Goal: Complete application form: Complete application form

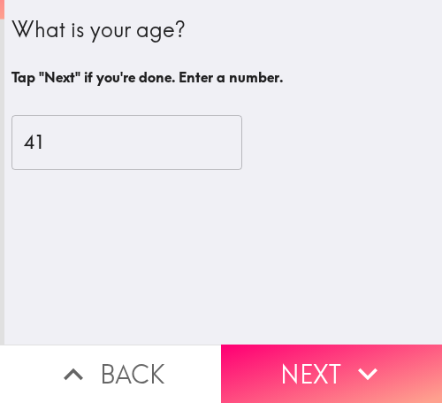
drag, startPoint x: 293, startPoint y: 341, endPoint x: 237, endPoint y: 329, distance: 56.9
click at [293, 344] on button "Next" at bounding box center [331, 373] width 221 height 58
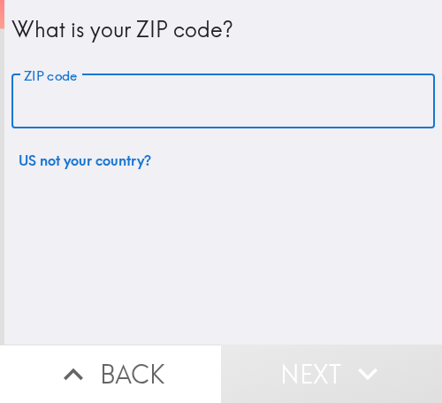
click at [97, 86] on input "ZIP code" at bounding box center [224, 101] width 424 height 55
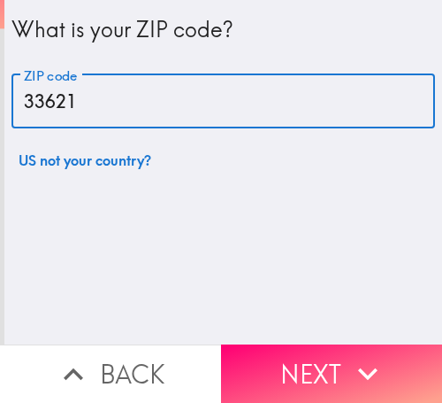
type input "33621"
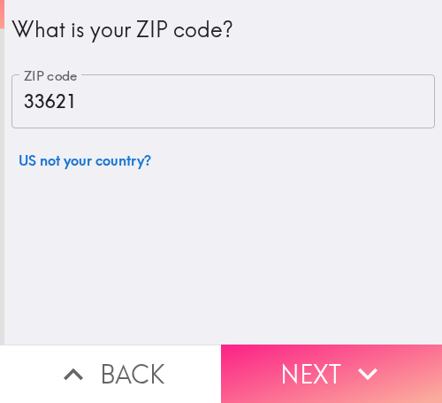
click at [307, 344] on button "Next" at bounding box center [331, 373] width 221 height 58
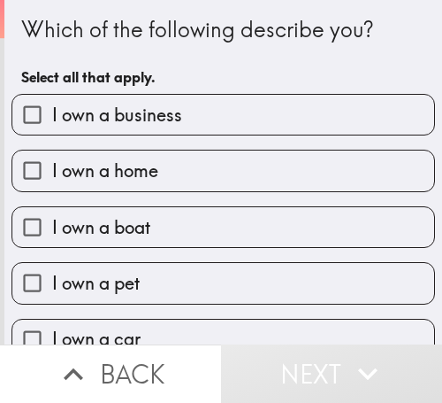
click at [119, 100] on label "I own a business" at bounding box center [223, 115] width 422 height 40
click at [52, 100] on input "I own a business" at bounding box center [32, 115] width 40 height 40
checkbox input "true"
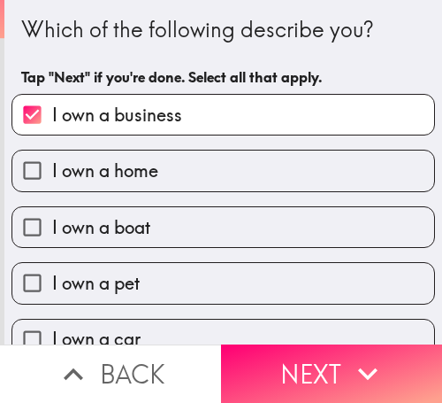
drag, startPoint x: 318, startPoint y: 354, endPoint x: 282, endPoint y: 353, distance: 35.4
click at [318, 354] on button "Next" at bounding box center [331, 373] width 221 height 58
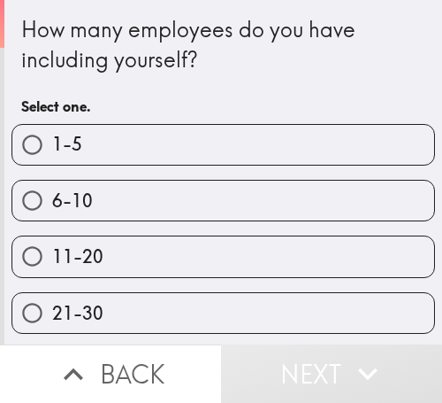
click at [80, 191] on span "6-10" at bounding box center [72, 200] width 41 height 25
click at [52, 191] on input "6-10" at bounding box center [32, 201] width 40 height 40
radio input "true"
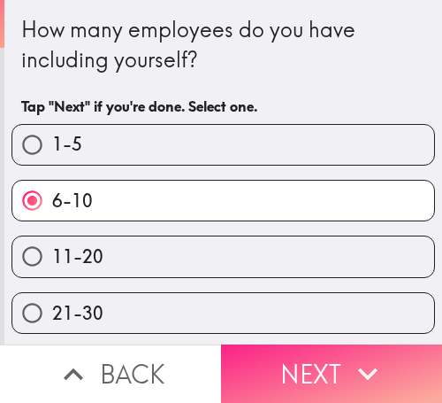
click at [312, 344] on button "Next" at bounding box center [331, 373] width 221 height 58
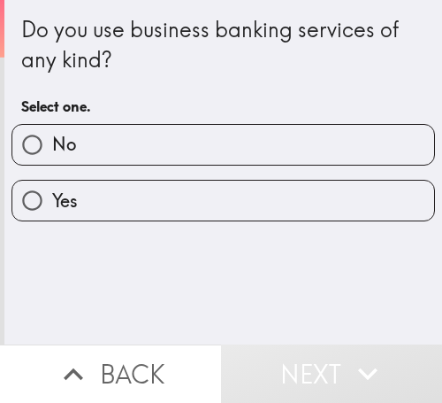
drag, startPoint x: 88, startPoint y: 189, endPoint x: 78, endPoint y: 191, distance: 9.9
click at [88, 189] on label "Yes" at bounding box center [223, 201] width 422 height 40
click at [52, 189] on input "Yes" at bounding box center [32, 201] width 40 height 40
radio input "true"
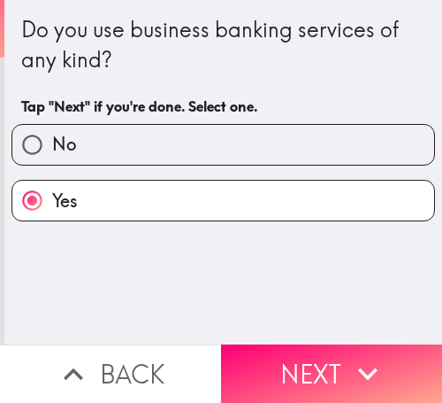
drag, startPoint x: 304, startPoint y: 342, endPoint x: 288, endPoint y: 342, distance: 16.0
click at [304, 344] on button "Next" at bounding box center [331, 373] width 221 height 58
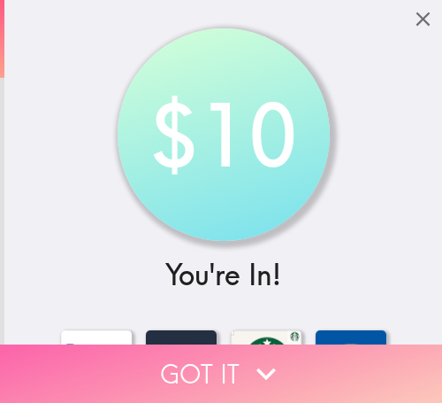
click at [216, 357] on button "Got it" at bounding box center [221, 373] width 442 height 58
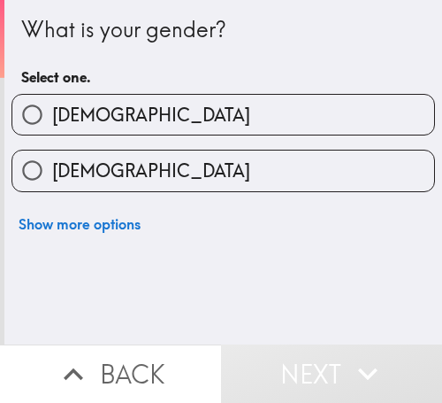
click at [81, 104] on span "[DEMOGRAPHIC_DATA]" at bounding box center [151, 115] width 198 height 25
click at [52, 104] on input "[DEMOGRAPHIC_DATA]" at bounding box center [32, 115] width 40 height 40
radio input "true"
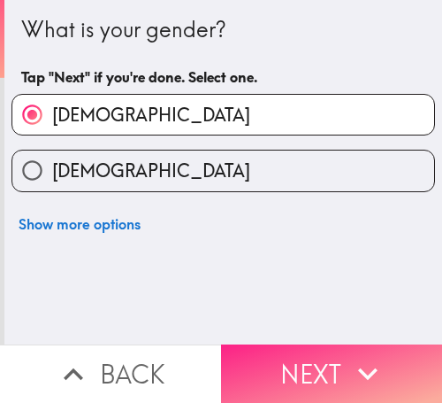
click at [313, 344] on button "Next" at bounding box center [331, 373] width 221 height 58
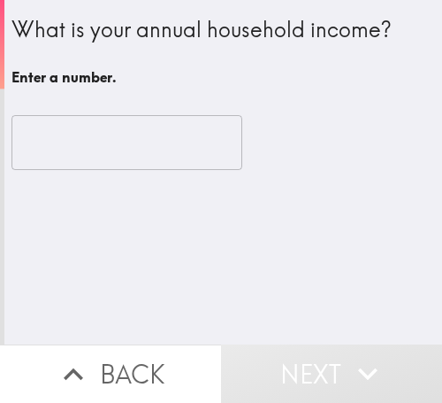
click at [81, 143] on input "number" at bounding box center [127, 142] width 231 height 55
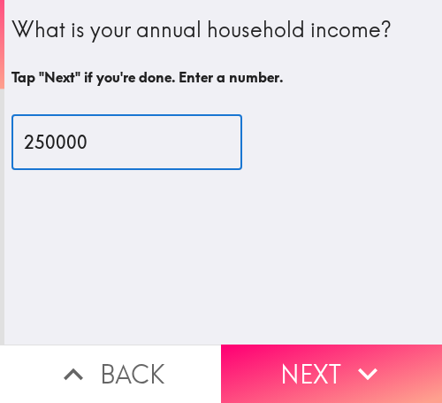
type input "250000"
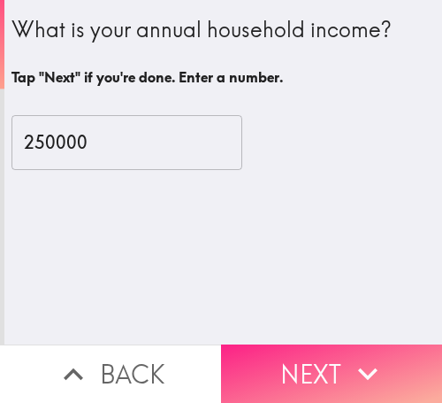
click at [332, 346] on button "Next" at bounding box center [331, 373] width 221 height 58
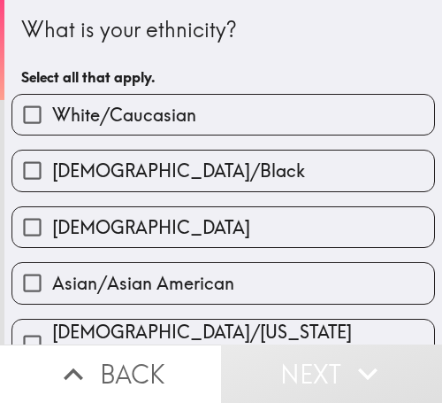
click at [165, 219] on label "[DEMOGRAPHIC_DATA]" at bounding box center [223, 227] width 422 height 40
click at [52, 219] on input "[DEMOGRAPHIC_DATA]" at bounding box center [32, 227] width 40 height 40
checkbox input "true"
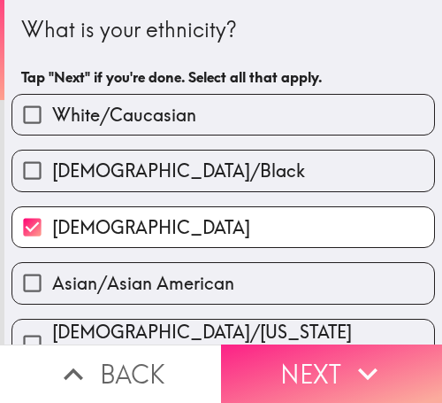
drag, startPoint x: 332, startPoint y: 342, endPoint x: 245, endPoint y: 342, distance: 86.7
click at [332, 344] on button "Next" at bounding box center [331, 373] width 221 height 58
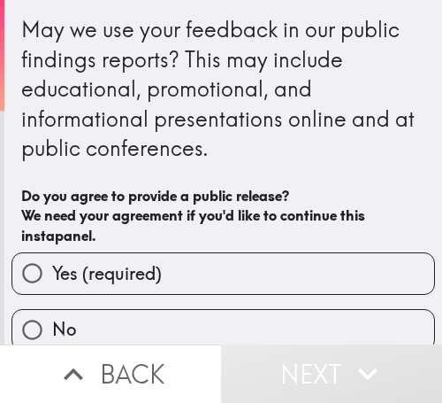
click at [109, 264] on span "Yes (required)" at bounding box center [107, 273] width 110 height 25
click at [52, 264] on input "Yes (required)" at bounding box center [32, 273] width 40 height 40
radio input "true"
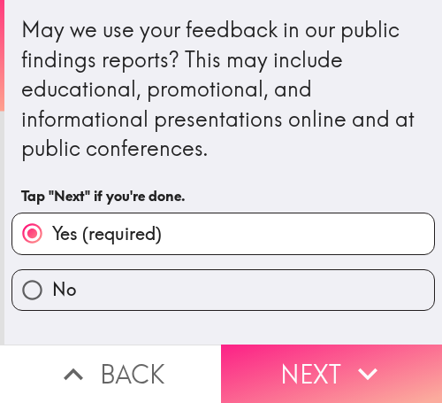
click at [349, 354] on icon "button" at bounding box center [368, 373] width 39 height 39
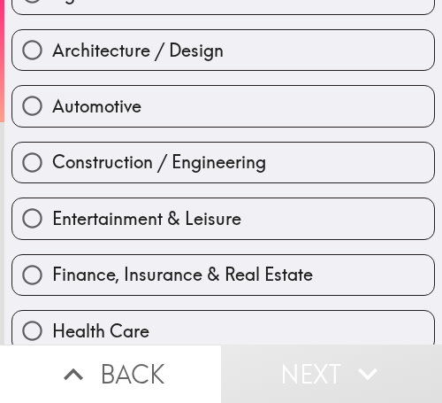
scroll to position [708, 0]
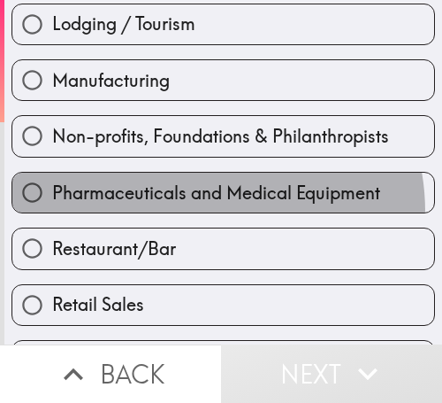
click at [188, 211] on label "Pharmaceuticals and Medical Equipment" at bounding box center [223, 193] width 422 height 40
click at [52, 211] on input "Pharmaceuticals and Medical Equipment" at bounding box center [32, 193] width 40 height 40
radio input "true"
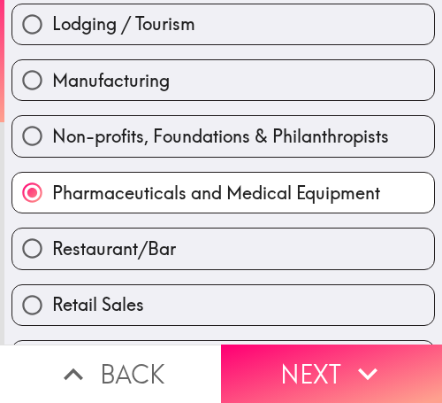
drag, startPoint x: 287, startPoint y: 348, endPoint x: 181, endPoint y: 346, distance: 105.3
click at [287, 347] on button "Next" at bounding box center [331, 373] width 221 height 58
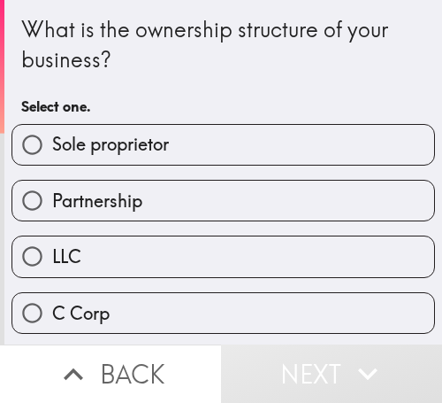
drag, startPoint x: 132, startPoint y: 142, endPoint x: 149, endPoint y: 73, distance: 70.2
click at [132, 142] on span "Sole proprietor" at bounding box center [110, 144] width 117 height 25
click at [52, 142] on input "Sole proprietor" at bounding box center [32, 145] width 40 height 40
radio input "true"
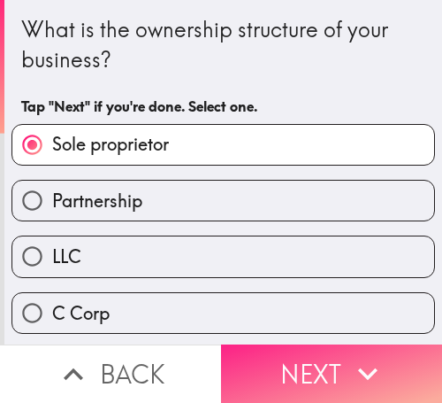
drag, startPoint x: 351, startPoint y: 360, endPoint x: 327, endPoint y: 356, distance: 24.3
click at [349, 357] on icon "button" at bounding box center [368, 373] width 39 height 39
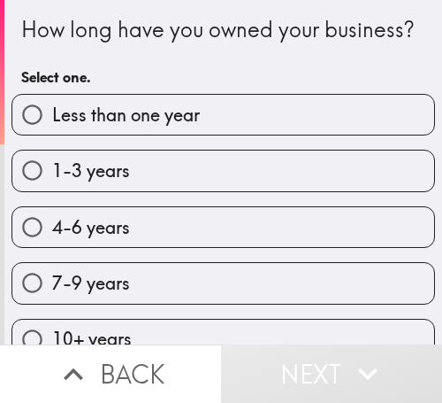
drag, startPoint x: 187, startPoint y: 257, endPoint x: 184, endPoint y: 235, distance: 21.4
click at [183, 247] on label "4-6 years" at bounding box center [223, 227] width 422 height 40
click at [52, 247] on input "4-6 years" at bounding box center [32, 227] width 40 height 40
radio input "true"
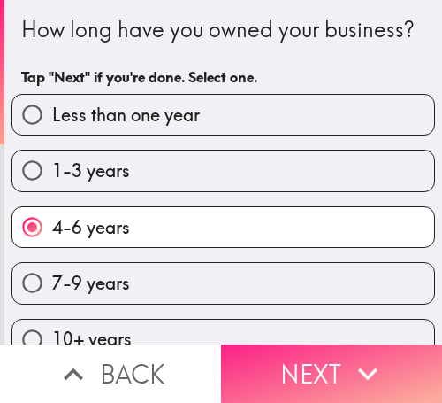
click at [293, 344] on button "Next" at bounding box center [331, 373] width 221 height 58
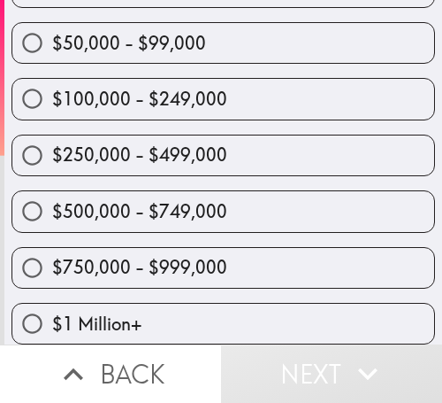
scroll to position [197, 0]
click at [128, 147] on span "$250,000 - $499,000" at bounding box center [139, 154] width 175 height 25
click at [52, 147] on input "$250,000 - $499,000" at bounding box center [32, 155] width 40 height 40
radio input "true"
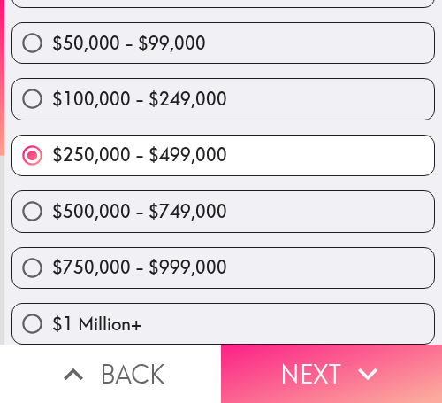
click at [300, 344] on button "Next" at bounding box center [331, 373] width 221 height 58
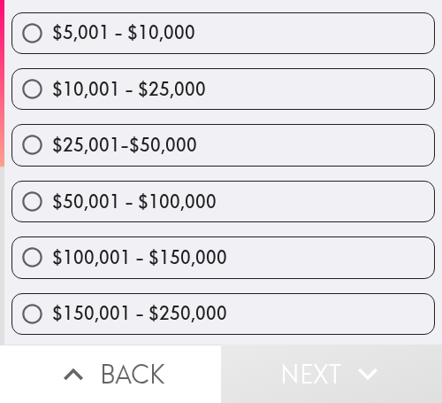
scroll to position [165, 0]
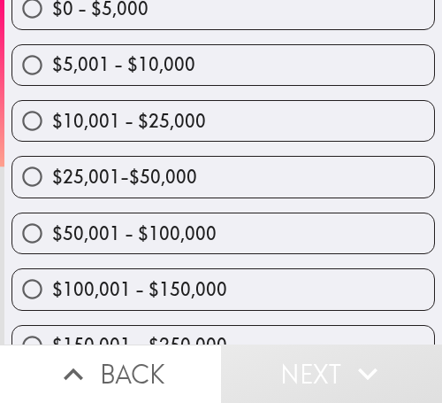
click at [187, 235] on span "$50,001 - $100,000" at bounding box center [134, 233] width 165 height 25
click at [52, 235] on input "$50,001 - $100,000" at bounding box center [32, 233] width 40 height 40
radio input "true"
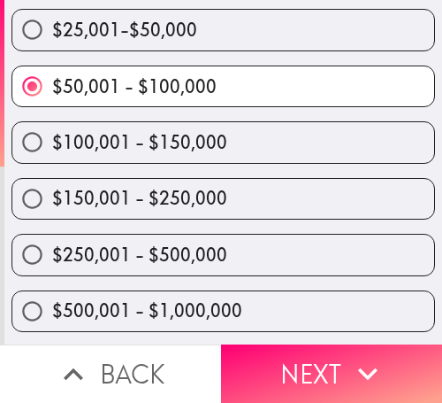
scroll to position [369, 0]
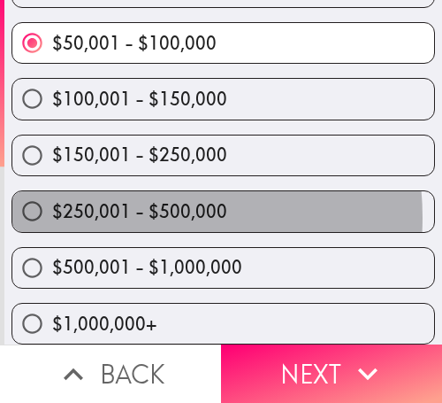
click at [129, 204] on span "$250,001 - $500,000" at bounding box center [139, 211] width 175 height 25
click at [52, 204] on input "$250,001 - $500,000" at bounding box center [32, 211] width 40 height 40
radio input "true"
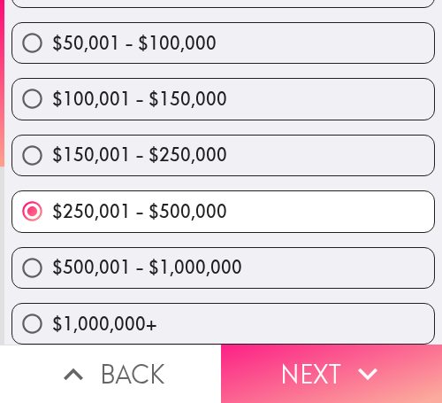
click at [306, 344] on button "Next" at bounding box center [331, 373] width 221 height 58
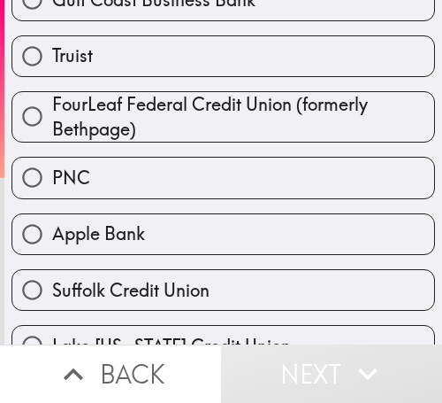
click at [170, 122] on span "FourLeaf Federal Credit Union (formerly Bethpage)" at bounding box center [243, 117] width 382 height 50
click at [52, 122] on input "FourLeaf Federal Credit Union (formerly Bethpage)" at bounding box center [32, 116] width 40 height 40
radio input "true"
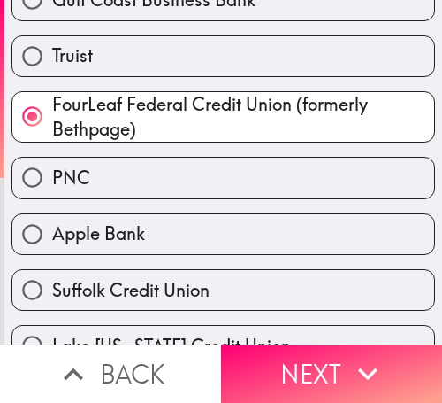
drag, startPoint x: 309, startPoint y: 344, endPoint x: 308, endPoint y: 328, distance: 16.0
click at [309, 345] on button "Next" at bounding box center [331, 373] width 221 height 58
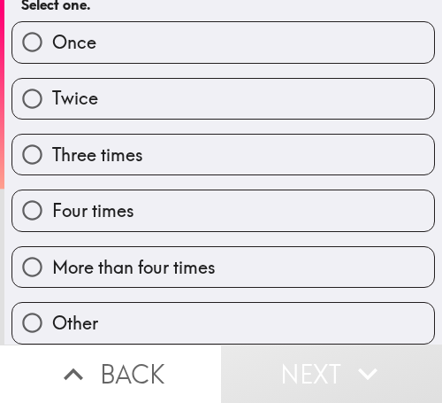
scroll to position [145, 0]
click at [107, 198] on span "Four times" at bounding box center [93, 210] width 82 height 25
click at [52, 191] on input "Four times" at bounding box center [32, 210] width 40 height 40
radio input "true"
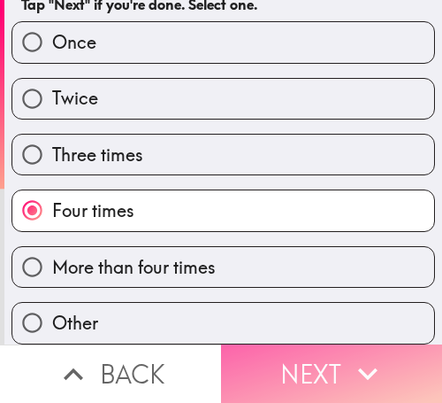
click at [317, 344] on button "Next" at bounding box center [331, 373] width 221 height 58
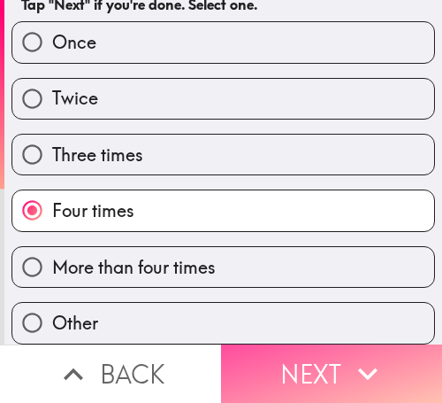
scroll to position [0, 0]
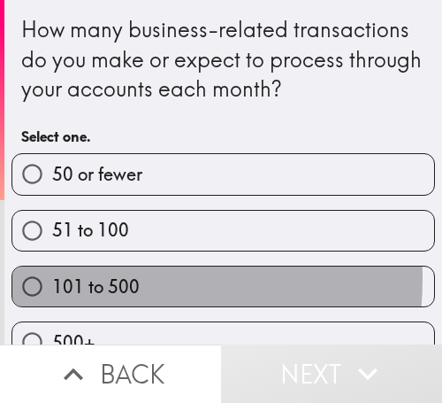
click at [55, 278] on span "101 to 500" at bounding box center [96, 286] width 88 height 25
click at [52, 278] on input "101 to 500" at bounding box center [32, 286] width 40 height 40
radio input "true"
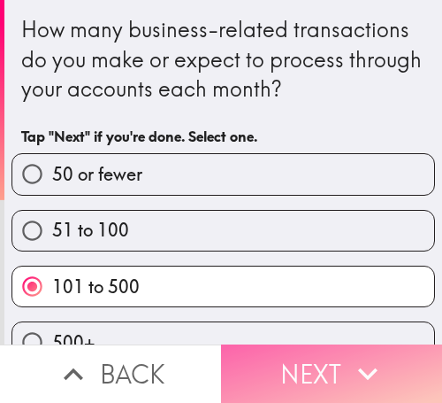
click at [309, 344] on button "Next" at bounding box center [331, 373] width 221 height 58
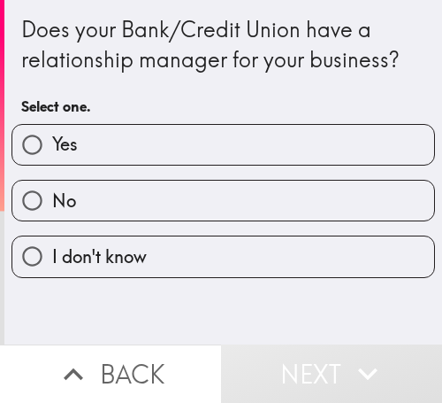
drag, startPoint x: 97, startPoint y: 150, endPoint x: 70, endPoint y: 143, distance: 28.1
click at [96, 149] on label "Yes" at bounding box center [223, 145] width 422 height 40
click at [52, 149] on input "Yes" at bounding box center [32, 145] width 40 height 40
radio input "true"
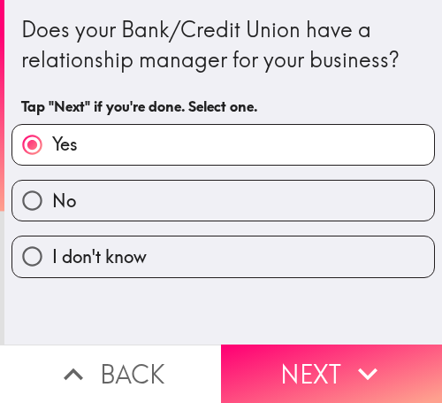
drag, startPoint x: 326, startPoint y: 344, endPoint x: 27, endPoint y: 284, distance: 305.1
click at [326, 344] on button "Next" at bounding box center [331, 373] width 221 height 58
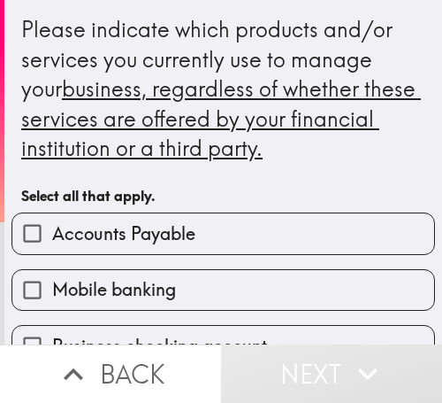
drag, startPoint x: 78, startPoint y: 232, endPoint x: 89, endPoint y: 233, distance: 11.5
click at [78, 232] on span "Accounts Payable" at bounding box center [123, 233] width 143 height 25
click at [52, 232] on input "Accounts Payable" at bounding box center [32, 233] width 40 height 40
checkbox input "true"
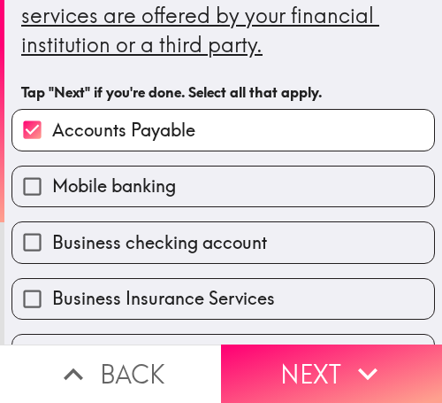
scroll to position [265, 0]
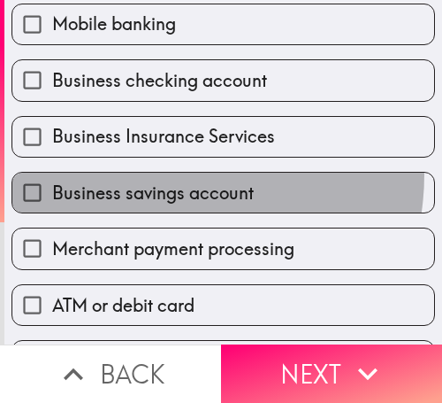
click at [155, 174] on label "Business savings account" at bounding box center [223, 193] width 422 height 40
click at [52, 174] on input "Business savings account" at bounding box center [32, 193] width 40 height 40
checkbox input "true"
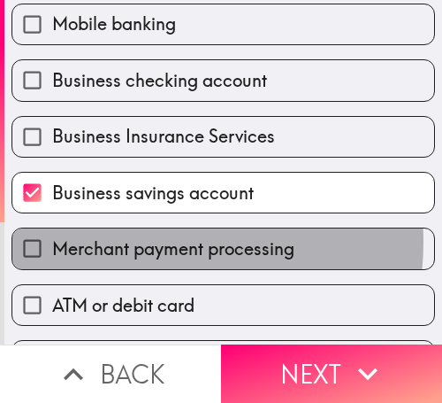
drag, startPoint x: 135, startPoint y: 242, endPoint x: 134, endPoint y: 282, distance: 40.7
click at [135, 247] on span "Merchant payment processing" at bounding box center [173, 248] width 242 height 25
click at [52, 247] on input "Merchant payment processing" at bounding box center [32, 248] width 40 height 40
checkbox input "true"
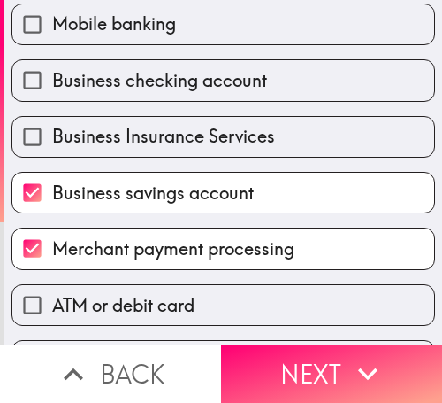
click at [133, 298] on div "ATM or debit card" at bounding box center [224, 305] width 424 height 42
click at [131, 303] on span "ATM or debit card" at bounding box center [123, 305] width 142 height 25
click at [52, 303] on input "ATM or debit card" at bounding box center [32, 305] width 40 height 40
checkbox input "true"
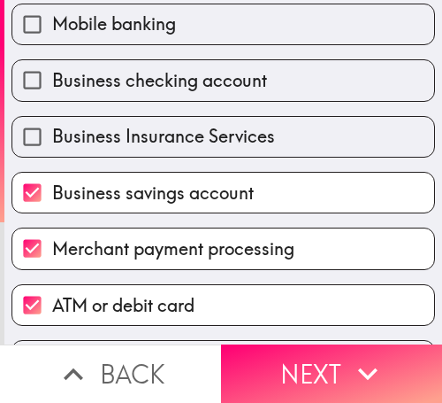
drag, startPoint x: 127, startPoint y: 159, endPoint x: 127, endPoint y: 147, distance: 12.4
click at [127, 158] on div "Business savings account" at bounding box center [216, 185] width 438 height 56
click at [127, 142] on span "Business Insurance Services" at bounding box center [163, 136] width 223 height 25
click at [52, 142] on input "Business Insurance Services" at bounding box center [32, 137] width 40 height 40
checkbox input "true"
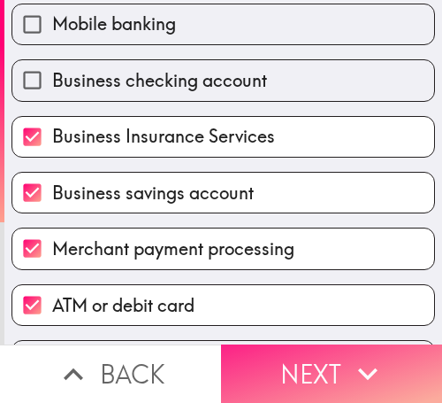
click at [313, 346] on button "Next" at bounding box center [331, 373] width 221 height 58
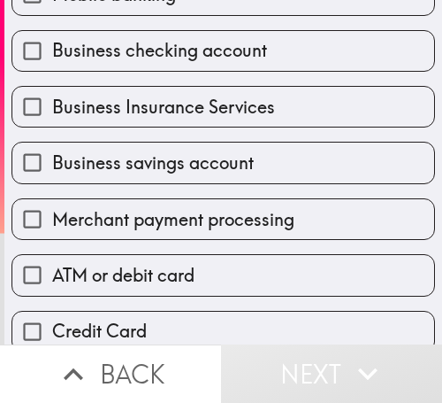
scroll to position [116, 0]
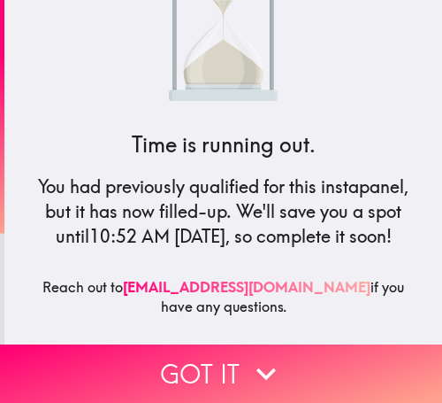
click at [218, 346] on button "Got it" at bounding box center [221, 373] width 442 height 58
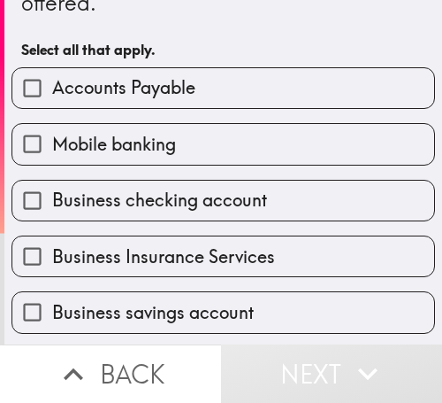
scroll to position [265, 0]
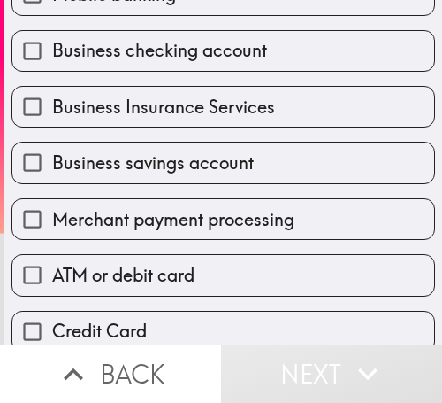
drag, startPoint x: 134, startPoint y: 227, endPoint x: 137, endPoint y: 204, distance: 23.3
click at [134, 225] on span "Merchant payment processing" at bounding box center [173, 219] width 242 height 25
click at [52, 225] on input "Merchant payment processing" at bounding box center [32, 219] width 40 height 40
checkbox input "true"
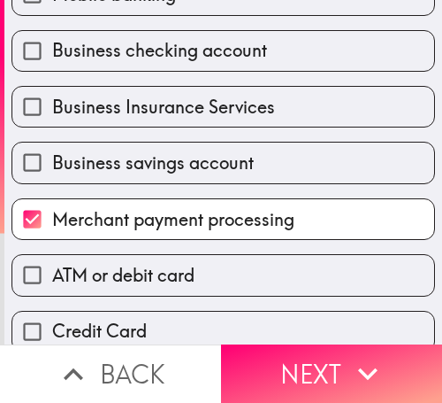
click at [142, 73] on div "Business Insurance Services" at bounding box center [216, 100] width 438 height 56
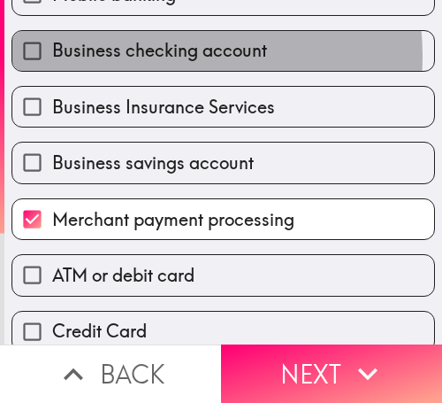
click at [139, 57] on span "Business checking account" at bounding box center [159, 50] width 215 height 25
click at [52, 57] on input "Business checking account" at bounding box center [32, 51] width 40 height 40
checkbox input "true"
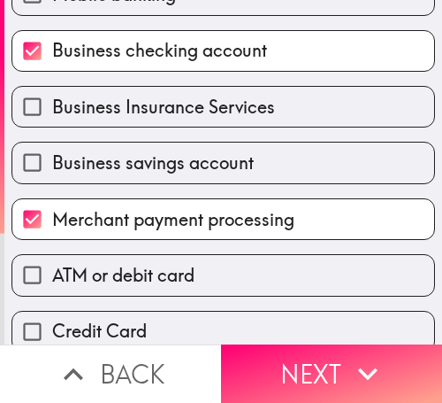
drag, startPoint x: 127, startPoint y: 86, endPoint x: 129, endPoint y: 98, distance: 12.7
click at [127, 88] on div "Business Insurance Services" at bounding box center [224, 107] width 424 height 42
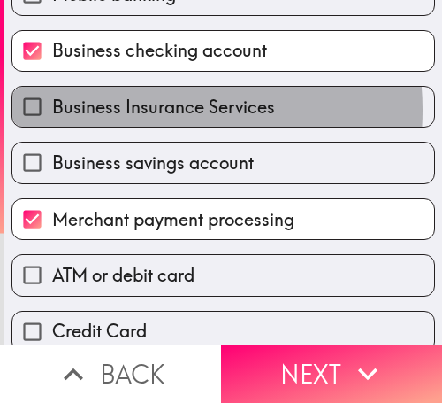
click at [129, 110] on span "Business Insurance Services" at bounding box center [163, 107] width 223 height 25
click at [52, 110] on input "Business Insurance Services" at bounding box center [32, 107] width 40 height 40
checkbox input "true"
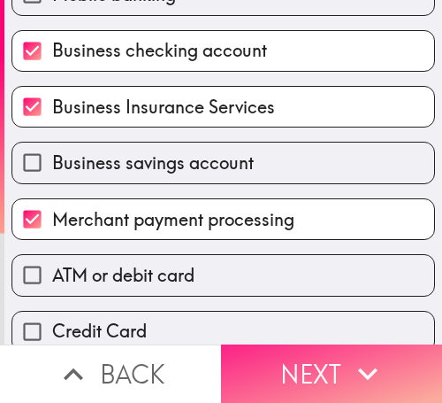
click at [296, 364] on button "Next" at bounding box center [331, 373] width 221 height 58
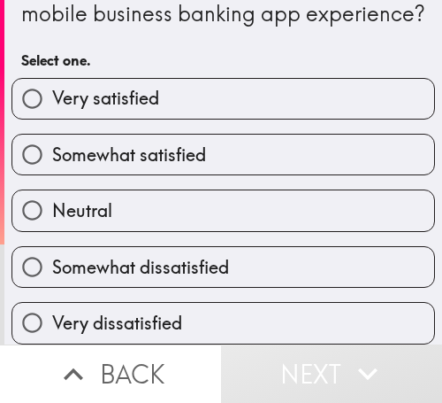
scroll to position [23, 0]
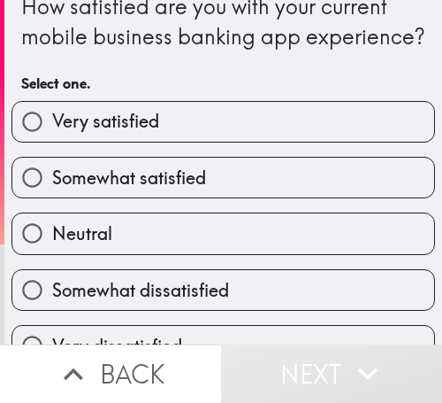
click at [197, 142] on label "Very satisfied" at bounding box center [223, 122] width 422 height 40
click at [52, 142] on input "Very satisfied" at bounding box center [32, 122] width 40 height 40
radio input "true"
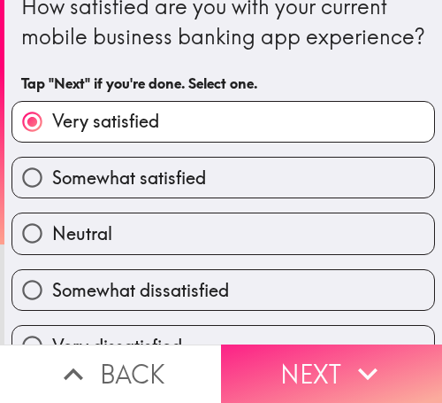
click at [277, 344] on button "Next" at bounding box center [331, 373] width 221 height 58
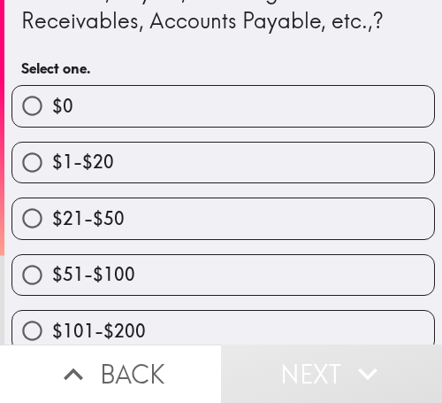
scroll to position [234, 0]
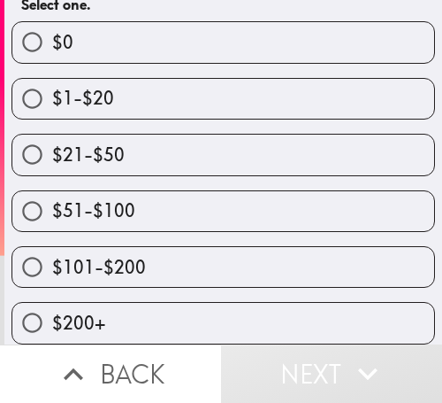
click at [134, 197] on label "$51-$100" at bounding box center [223, 211] width 422 height 40
click at [52, 197] on input "$51-$100" at bounding box center [32, 211] width 40 height 40
radio input "true"
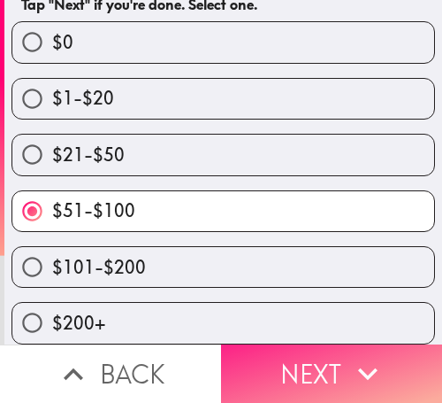
click at [269, 346] on button "Next" at bounding box center [331, 373] width 221 height 58
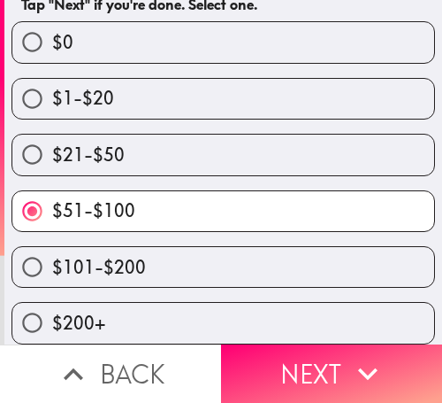
scroll to position [139, 0]
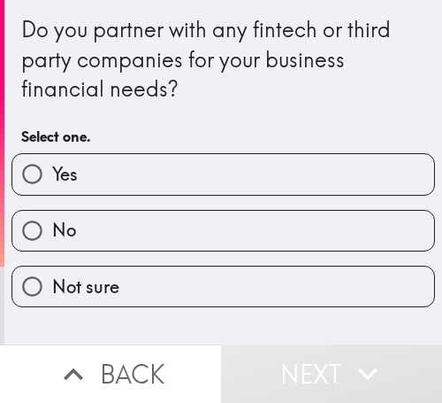
drag, startPoint x: 101, startPoint y: 165, endPoint x: 84, endPoint y: 168, distance: 17.2
click at [101, 165] on label "Yes" at bounding box center [223, 174] width 422 height 40
click at [52, 165] on input "Yes" at bounding box center [32, 174] width 40 height 40
radio input "true"
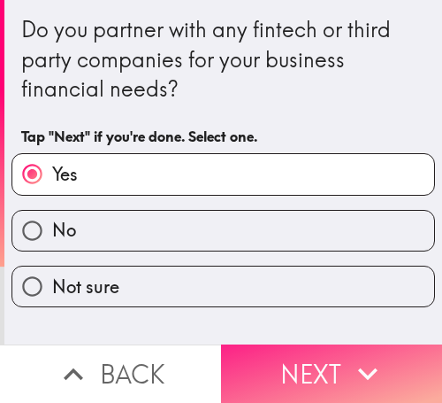
click at [273, 349] on button "Next" at bounding box center [331, 373] width 221 height 58
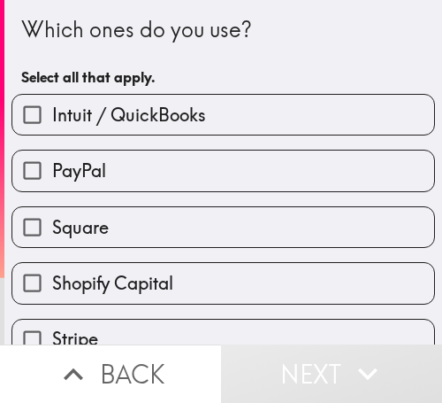
drag, startPoint x: 165, startPoint y: 204, endPoint x: 166, endPoint y: 195, distance: 9.8
click at [165, 204] on div "Square" at bounding box center [216, 220] width 438 height 56
click at [144, 112] on span "Intuit / QuickBooks" at bounding box center [129, 115] width 154 height 25
click at [52, 112] on input "Intuit / QuickBooks" at bounding box center [32, 115] width 40 height 40
checkbox input "true"
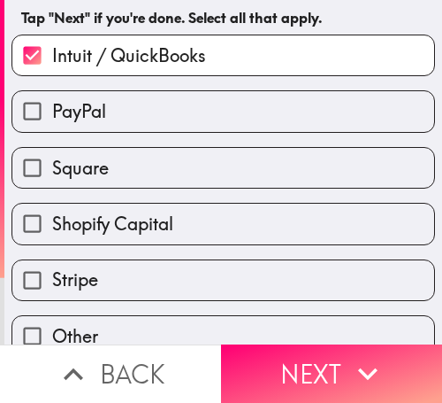
scroll to position [86, 0]
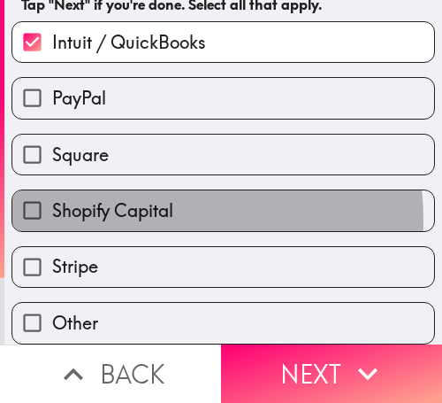
click at [123, 207] on span "Shopify Capital" at bounding box center [112, 210] width 121 height 25
click at [52, 207] on input "Shopify Capital" at bounding box center [32, 210] width 40 height 40
checkbox input "true"
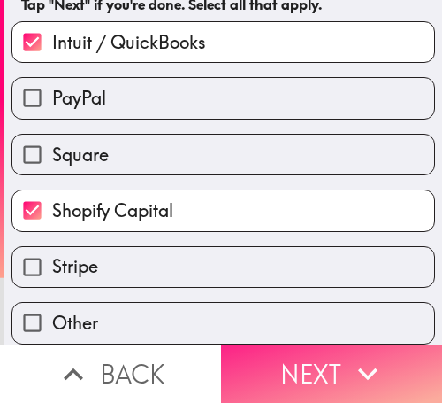
click at [299, 355] on button "Next" at bounding box center [331, 373] width 221 height 58
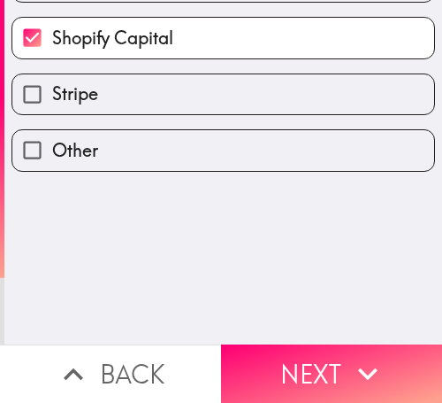
scroll to position [0, 0]
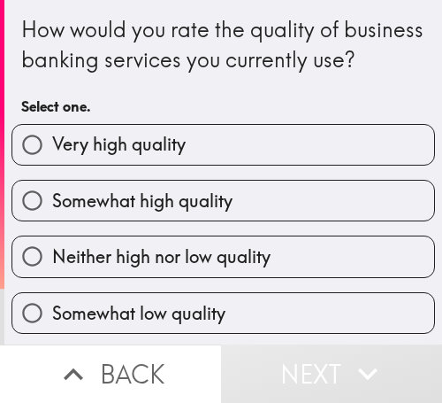
drag, startPoint x: 146, startPoint y: 183, endPoint x: 15, endPoint y: 182, distance: 131.0
click at [145, 157] on span "Very high quality" at bounding box center [119, 144] width 134 height 25
click at [52, 165] on input "Very high quality" at bounding box center [32, 145] width 40 height 40
radio input "true"
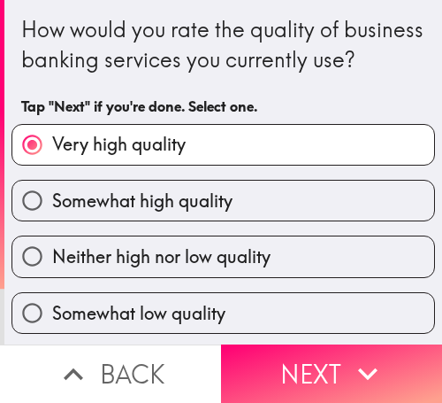
drag, startPoint x: 274, startPoint y: 343, endPoint x: 270, endPoint y: 244, distance: 99.2
click at [274, 344] on button "Next" at bounding box center [331, 373] width 221 height 58
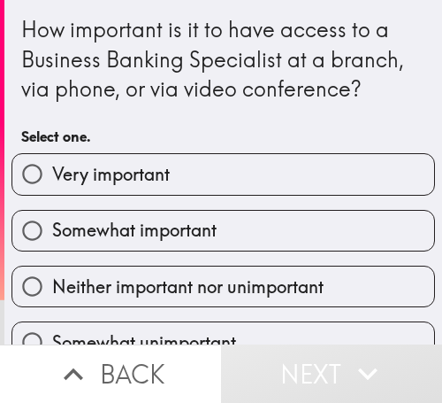
drag, startPoint x: 153, startPoint y: 178, endPoint x: 14, endPoint y: 176, distance: 138.9
click at [150, 176] on span "Very important" at bounding box center [111, 174] width 118 height 25
click at [52, 176] on input "Very important" at bounding box center [32, 174] width 40 height 40
radio input "true"
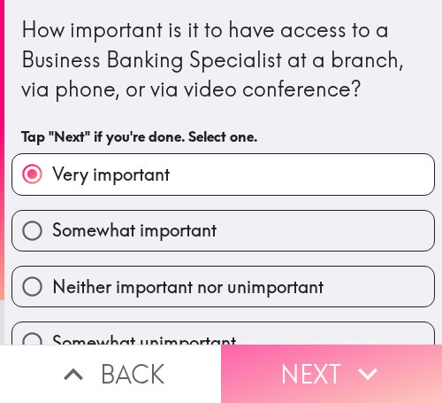
click at [275, 353] on button "Next" at bounding box center [331, 373] width 221 height 58
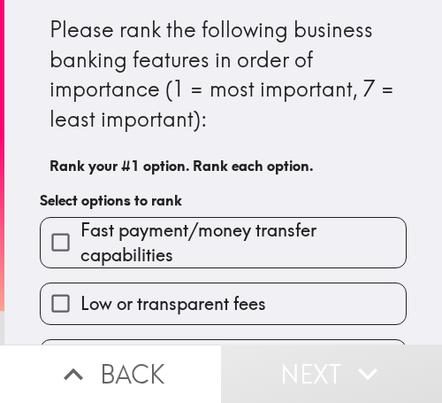
click at [265, 281] on div "Low or transparent fees" at bounding box center [216, 296] width 381 height 56
click at [214, 259] on span "Fast payment/money transfer capabilities" at bounding box center [244, 243] width 326 height 50
click at [81, 259] on input "Fast payment/money transfer capabilities" at bounding box center [61, 242] width 40 height 40
click at [214, 210] on h6 "Select options to rank" at bounding box center [223, 199] width 367 height 19
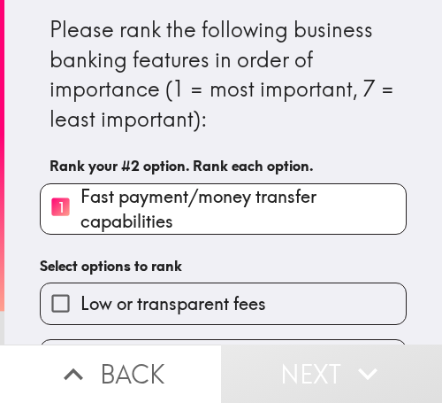
click at [209, 257] on h6 "Select options to rank" at bounding box center [223, 265] width 367 height 19
click at [206, 257] on h6 "Select options to rank" at bounding box center [223, 265] width 367 height 19
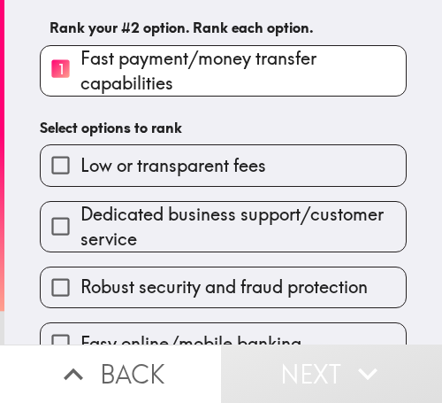
scroll to position [293, 0]
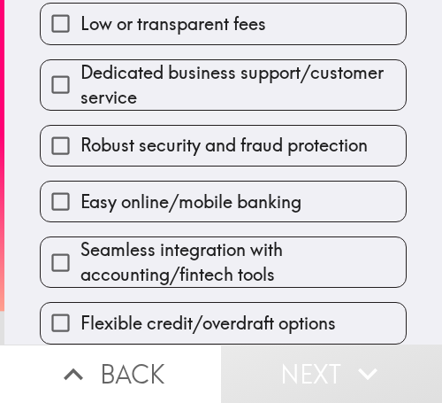
click at [197, 253] on span "Seamless integration with accounting/fintech tools" at bounding box center [244, 262] width 326 height 50
click at [81, 253] on input "Seamless integration with accounting/fintech tools" at bounding box center [61, 262] width 40 height 40
click at [197, 214] on span "Easy online/mobile banking" at bounding box center [191, 201] width 221 height 25
click at [81, 221] on input "Easy online/mobile banking" at bounding box center [61, 201] width 40 height 40
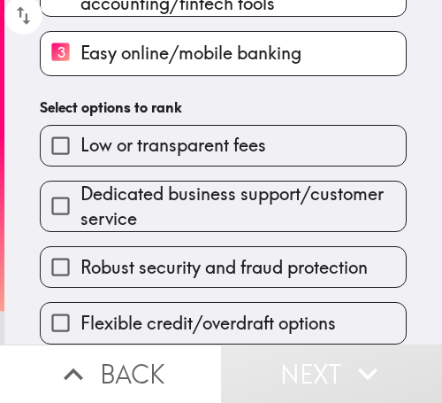
click at [197, 255] on span "Robust security and fraud protection" at bounding box center [225, 267] width 288 height 25
click at [81, 253] on input "Robust security and fraud protection" at bounding box center [61, 267] width 40 height 40
click at [197, 231] on span "Dedicated business support/customer service" at bounding box center [244, 206] width 326 height 50
click at [81, 226] on input "Dedicated business support/customer service" at bounding box center [61, 206] width 40 height 40
click at [197, 157] on span "Low or transparent fees" at bounding box center [174, 145] width 186 height 25
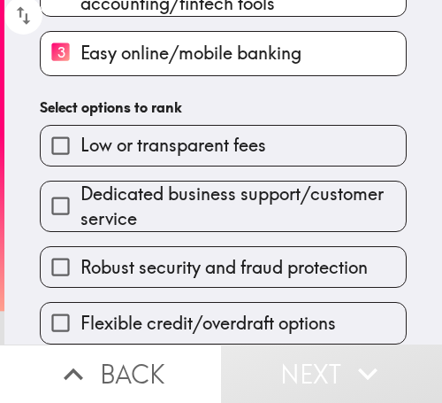
click at [81, 165] on input "Low or transparent fees" at bounding box center [61, 146] width 40 height 40
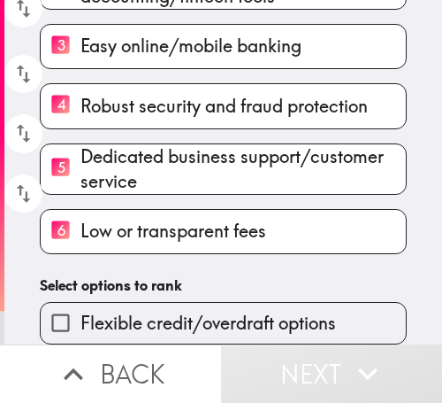
click at [197, 253] on div "Please rank the following business banking features in order of importance (1 =…" at bounding box center [223, 27] width 438 height 634
click at [196, 307] on label "Flexible credit/overdraft options" at bounding box center [223, 323] width 365 height 40
click at [81, 307] on input "Flexible credit/overdraft options" at bounding box center [61, 323] width 40 height 40
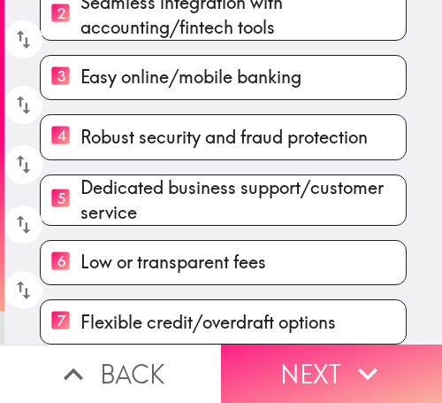
click at [323, 344] on button "Next" at bounding box center [331, 373] width 221 height 58
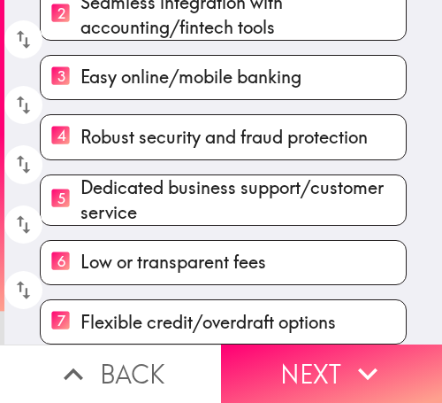
scroll to position [255, 0]
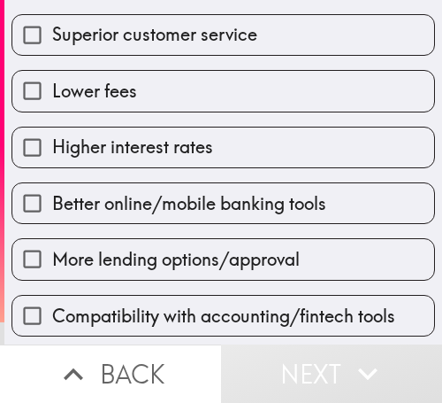
click at [105, 265] on span "More lending options/approval" at bounding box center [176, 259] width 248 height 25
click at [52, 265] on input "More lending options/approval" at bounding box center [32, 259] width 40 height 40
checkbox input "true"
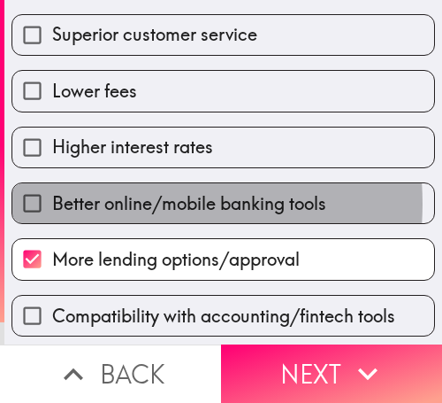
drag, startPoint x: 112, startPoint y: 204, endPoint x: 117, endPoint y: 171, distance: 33.0
click at [114, 197] on span "Better online/mobile banking tools" at bounding box center [189, 203] width 274 height 25
click at [52, 197] on input "Better online/mobile banking tools" at bounding box center [32, 203] width 40 height 40
checkbox input "true"
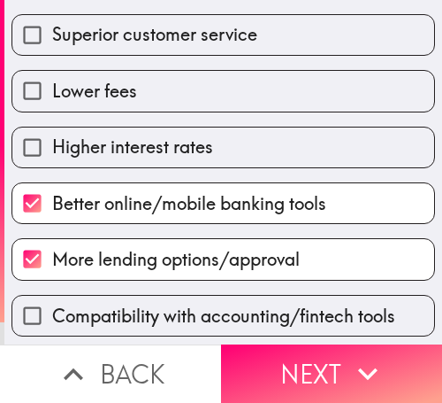
drag, startPoint x: 123, startPoint y: 135, endPoint x: 225, endPoint y: 289, distance: 184.5
click at [127, 137] on span "Higher interest rates" at bounding box center [132, 146] width 161 height 25
click at [52, 137] on input "Higher interest rates" at bounding box center [32, 147] width 40 height 40
checkbox input "true"
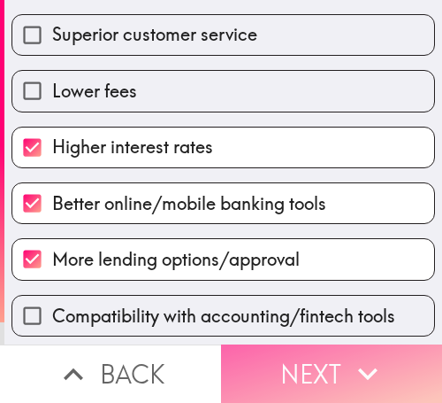
click at [319, 357] on button "Next" at bounding box center [331, 373] width 221 height 58
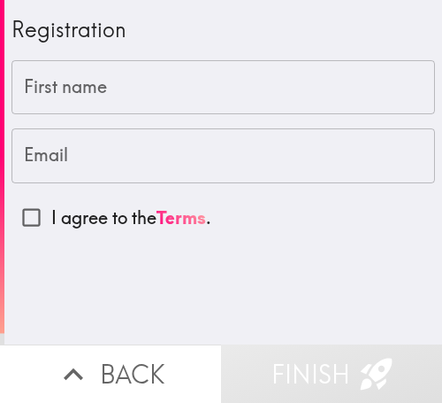
click at [119, 82] on input "First name" at bounding box center [224, 87] width 424 height 55
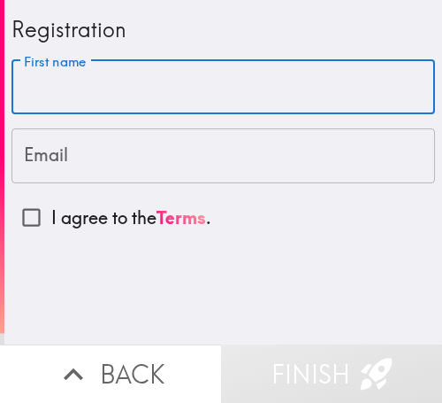
paste input "[PERSON_NAME]"
type input "[PERSON_NAME]"
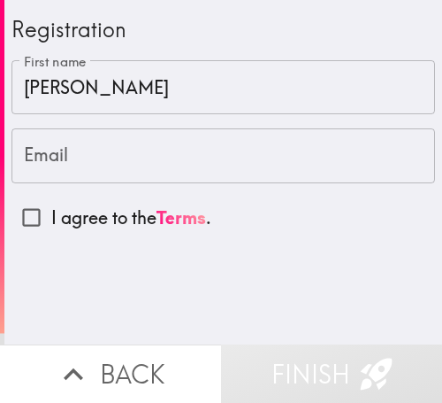
click at [64, 157] on input "Email" at bounding box center [224, 155] width 424 height 55
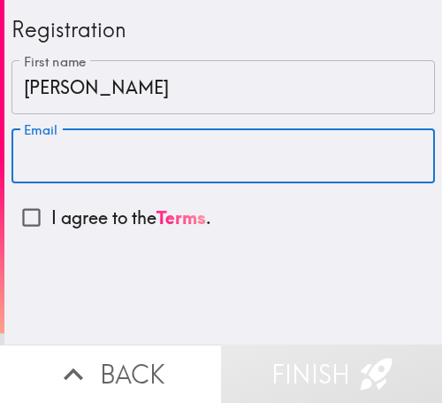
paste input "[EMAIL_ADDRESS][DOMAIN_NAME]"
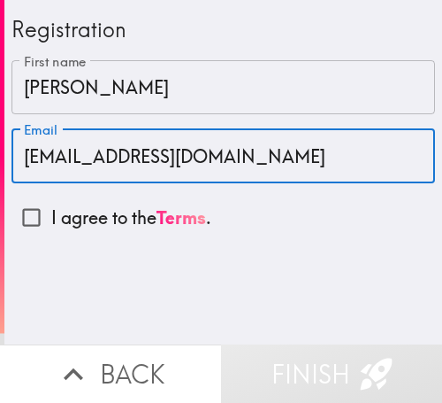
type input "[EMAIL_ADDRESS][DOMAIN_NAME]"
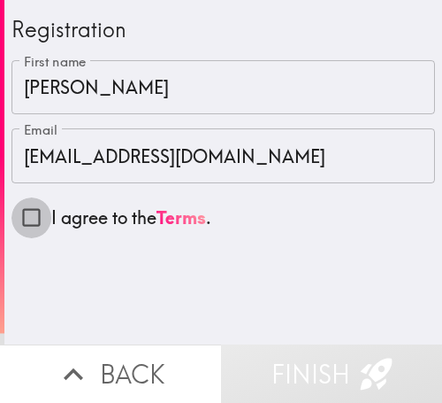
click at [29, 229] on input "I agree to the Terms ." at bounding box center [32, 217] width 40 height 40
checkbox input "true"
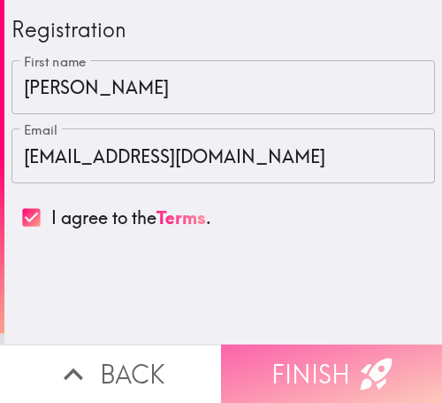
click at [314, 347] on button "Finish" at bounding box center [331, 373] width 221 height 58
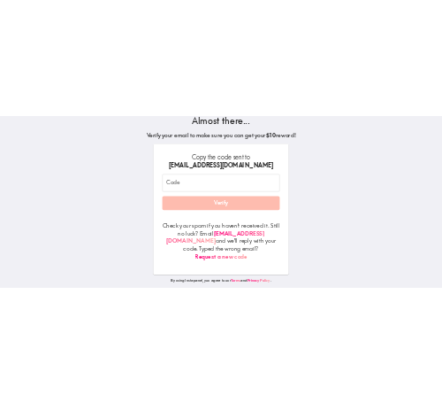
scroll to position [129, 0]
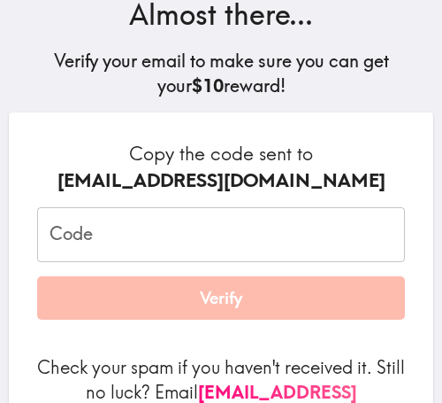
click at [189, 233] on input "Code" at bounding box center [221, 234] width 368 height 55
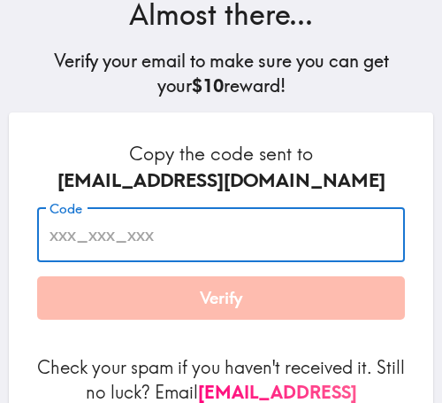
paste input "FiL_2BT_Fr9"
type input "FiL_2BT_Fr9"
click at [365, 122] on div "Copy the code sent to [EMAIL_ADDRESS][DOMAIN_NAME] Code FiL_2BT_Fr9 Code Verify…" at bounding box center [221, 316] width 425 height 409
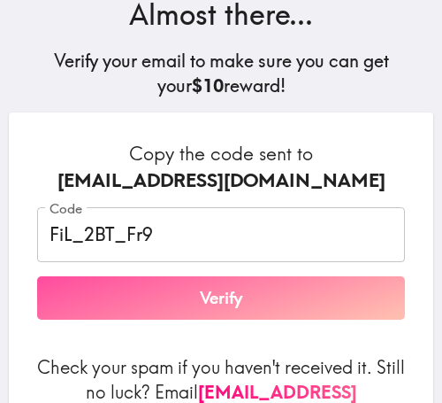
click at [242, 298] on button "Verify" at bounding box center [221, 298] width 368 height 44
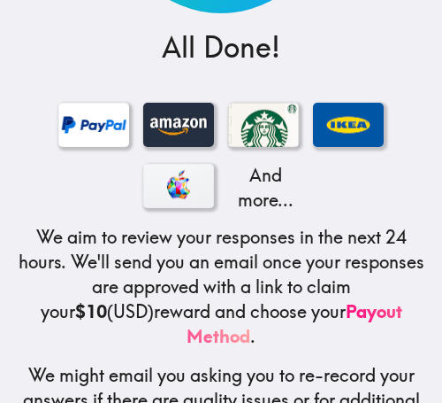
scroll to position [413, 0]
